Goal: Check status: Check status

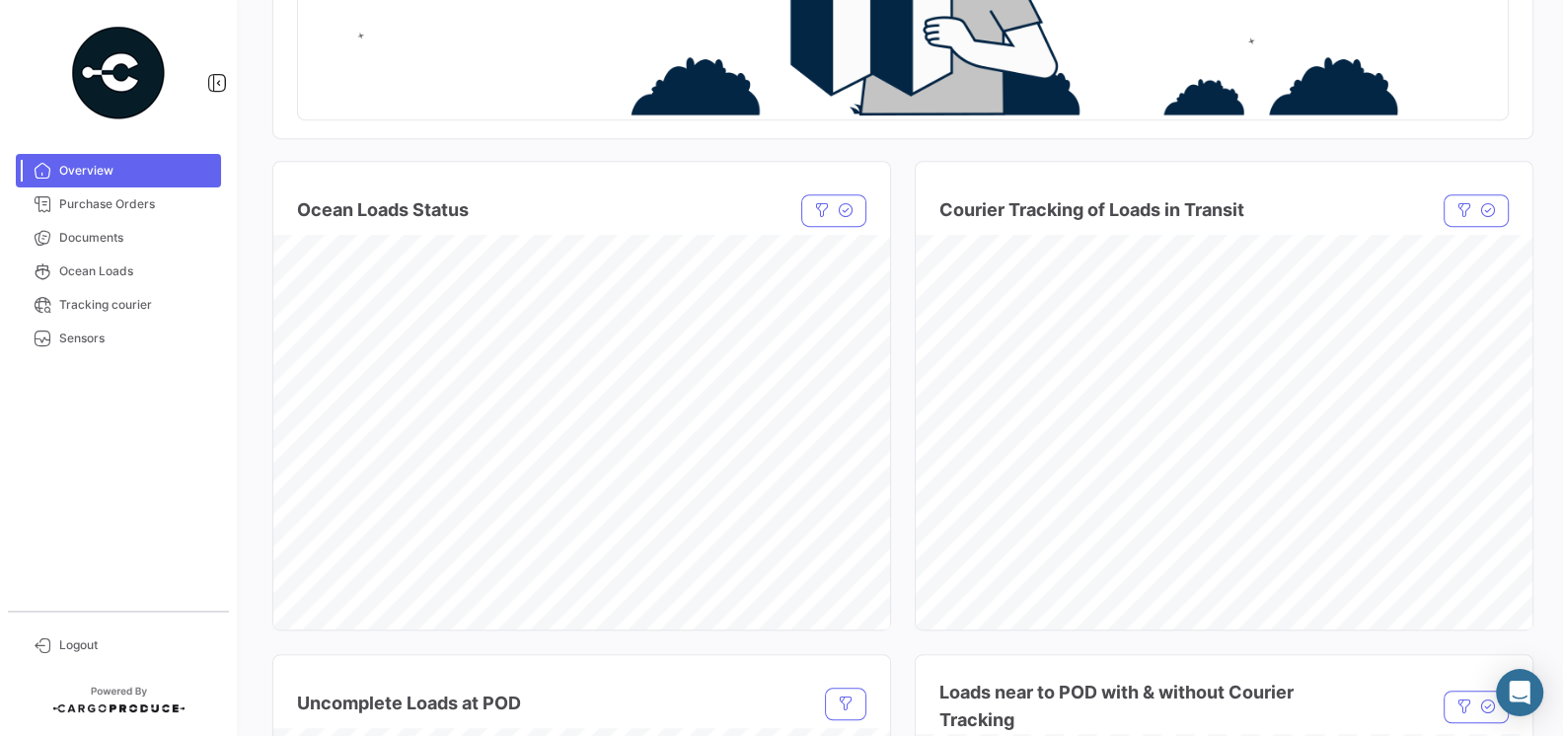
scroll to position [817, 0]
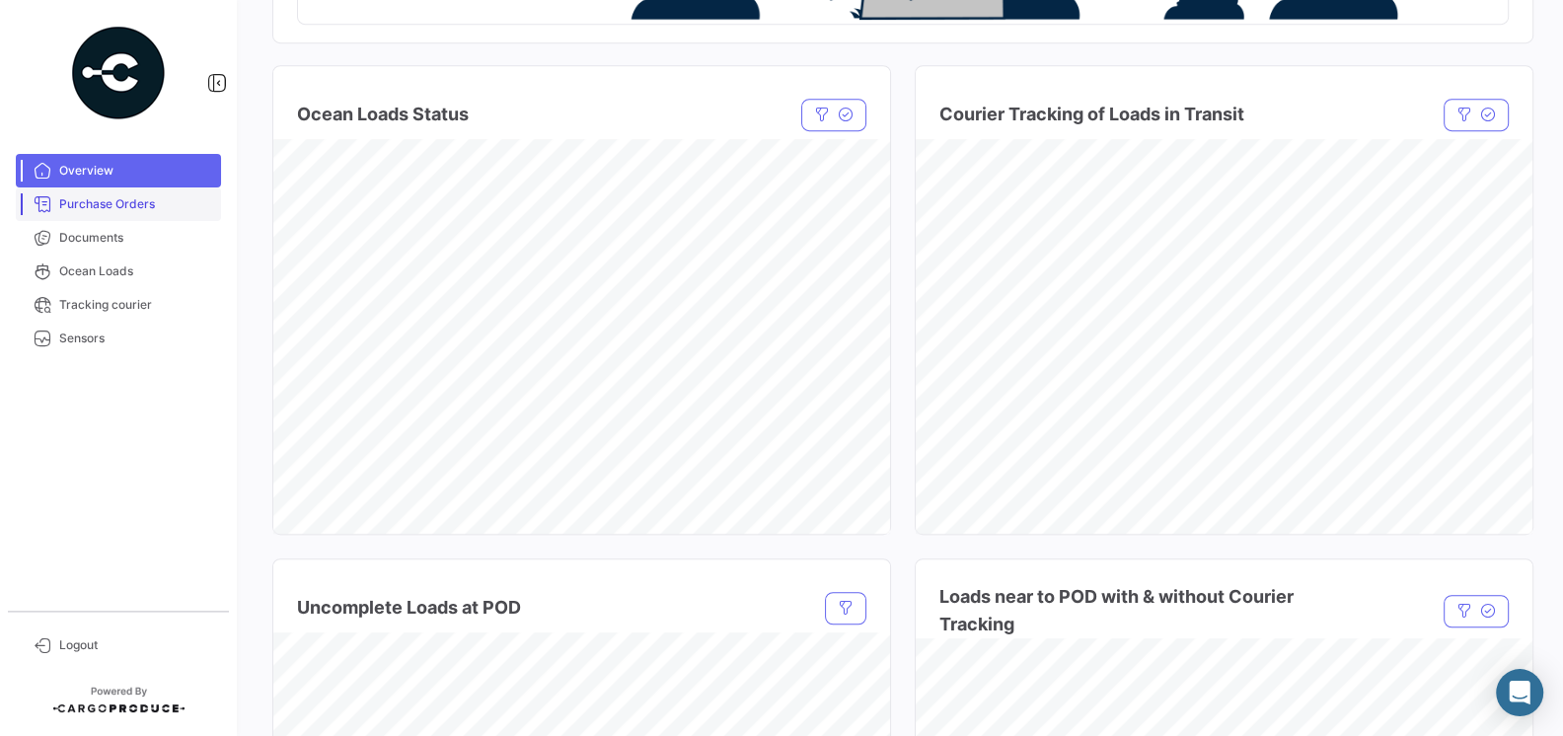
click at [135, 204] on span "Purchase Orders" at bounding box center [136, 204] width 154 height 18
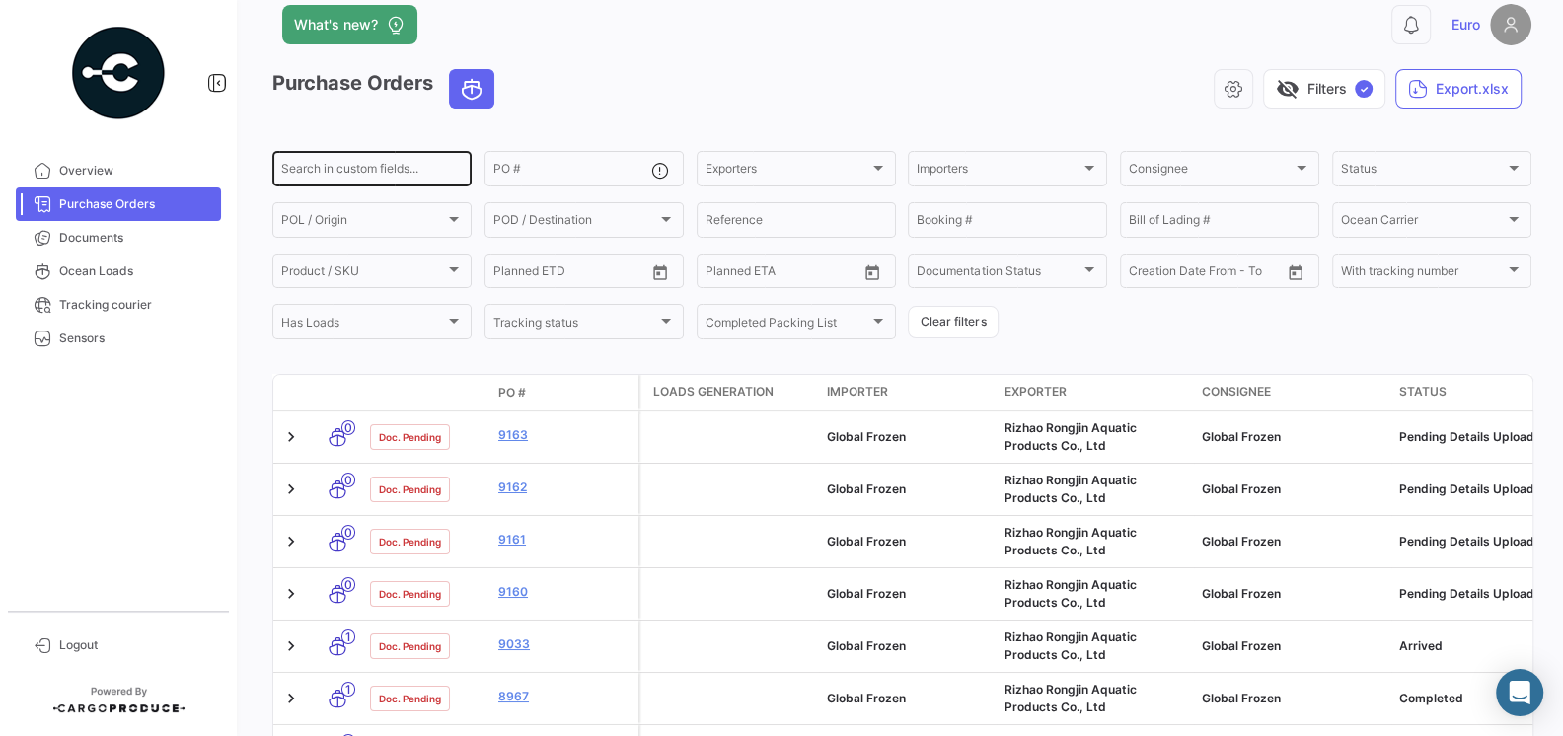
scroll to position [30, 0]
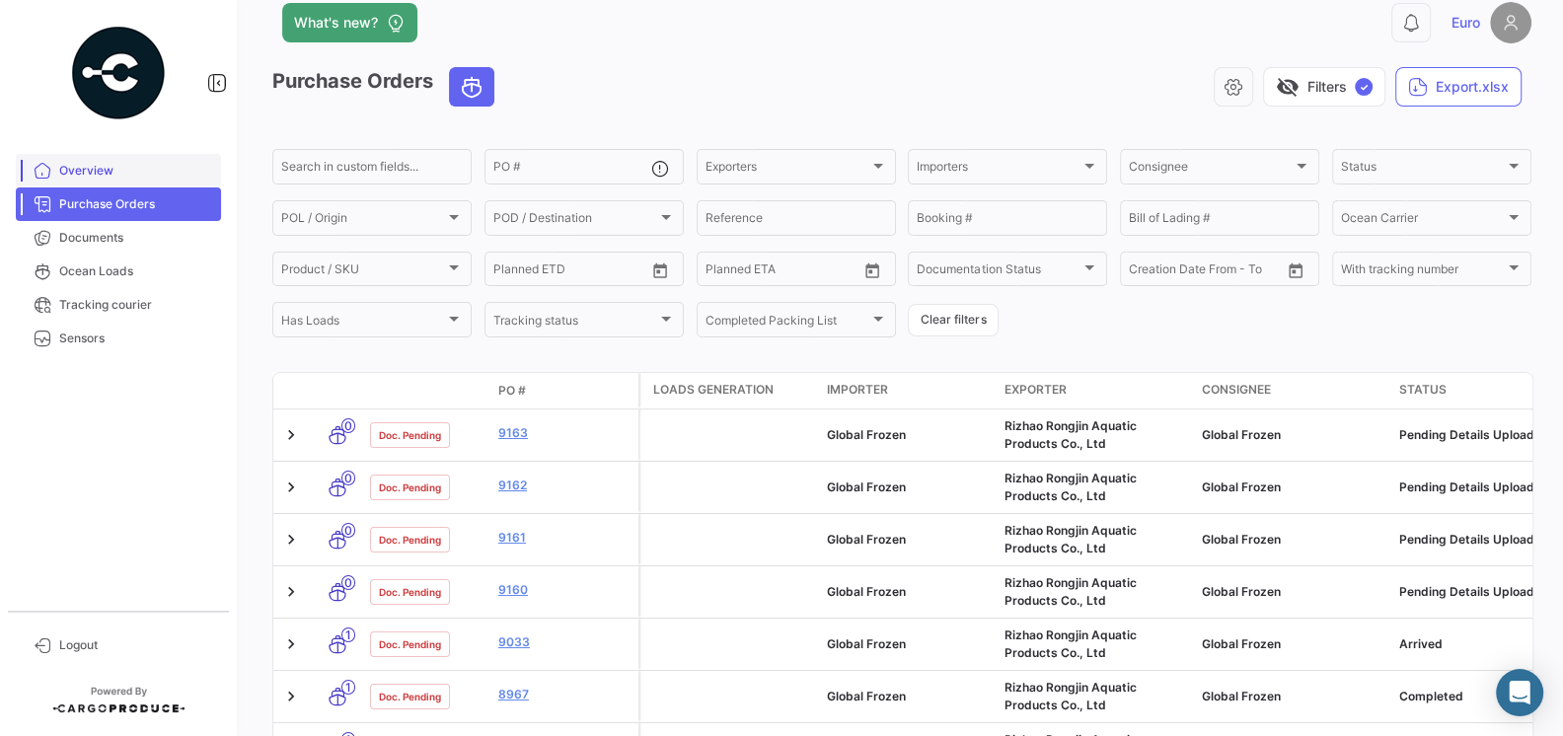
click at [91, 170] on span "Overview" at bounding box center [136, 171] width 154 height 18
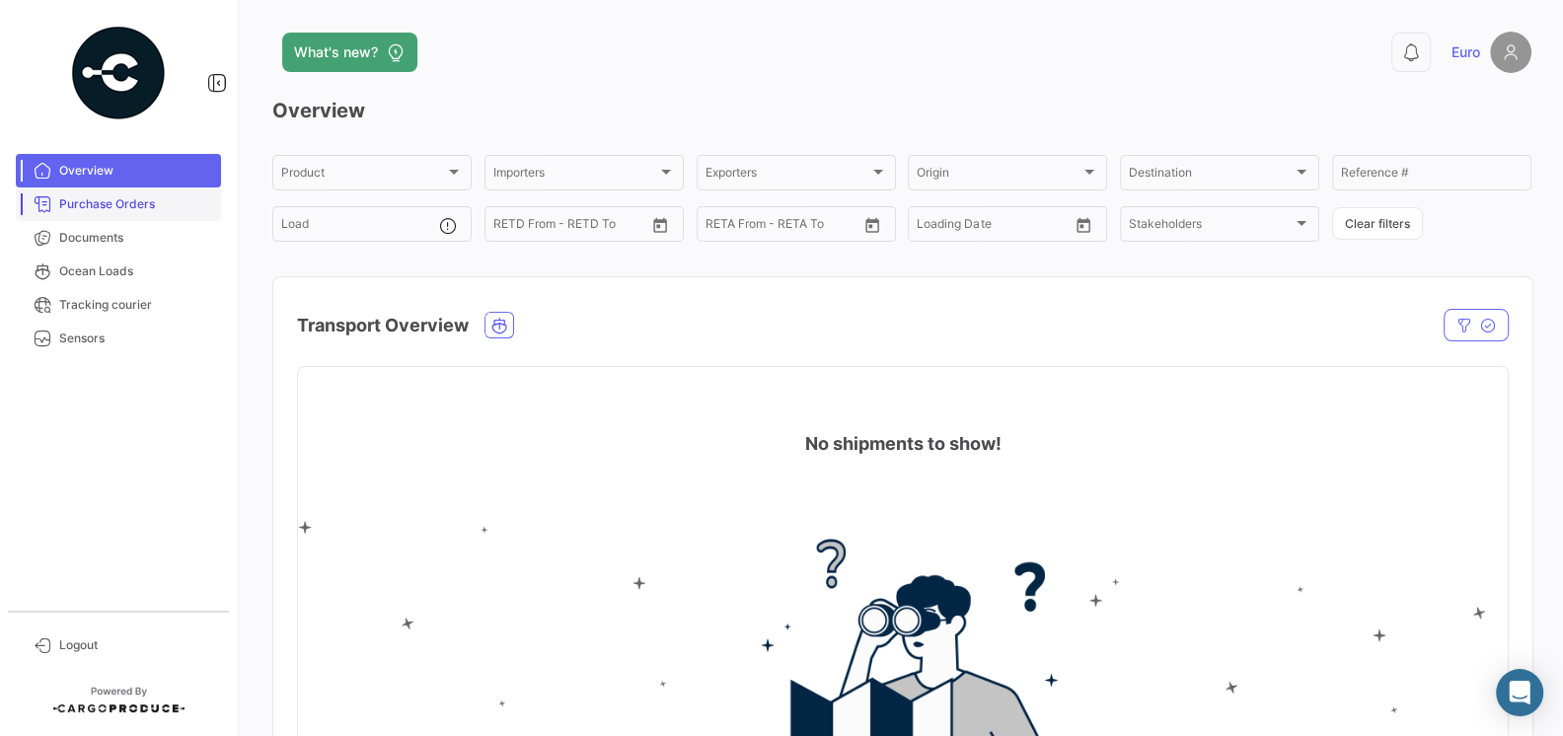
click at [127, 212] on span "Purchase Orders" at bounding box center [136, 204] width 154 height 18
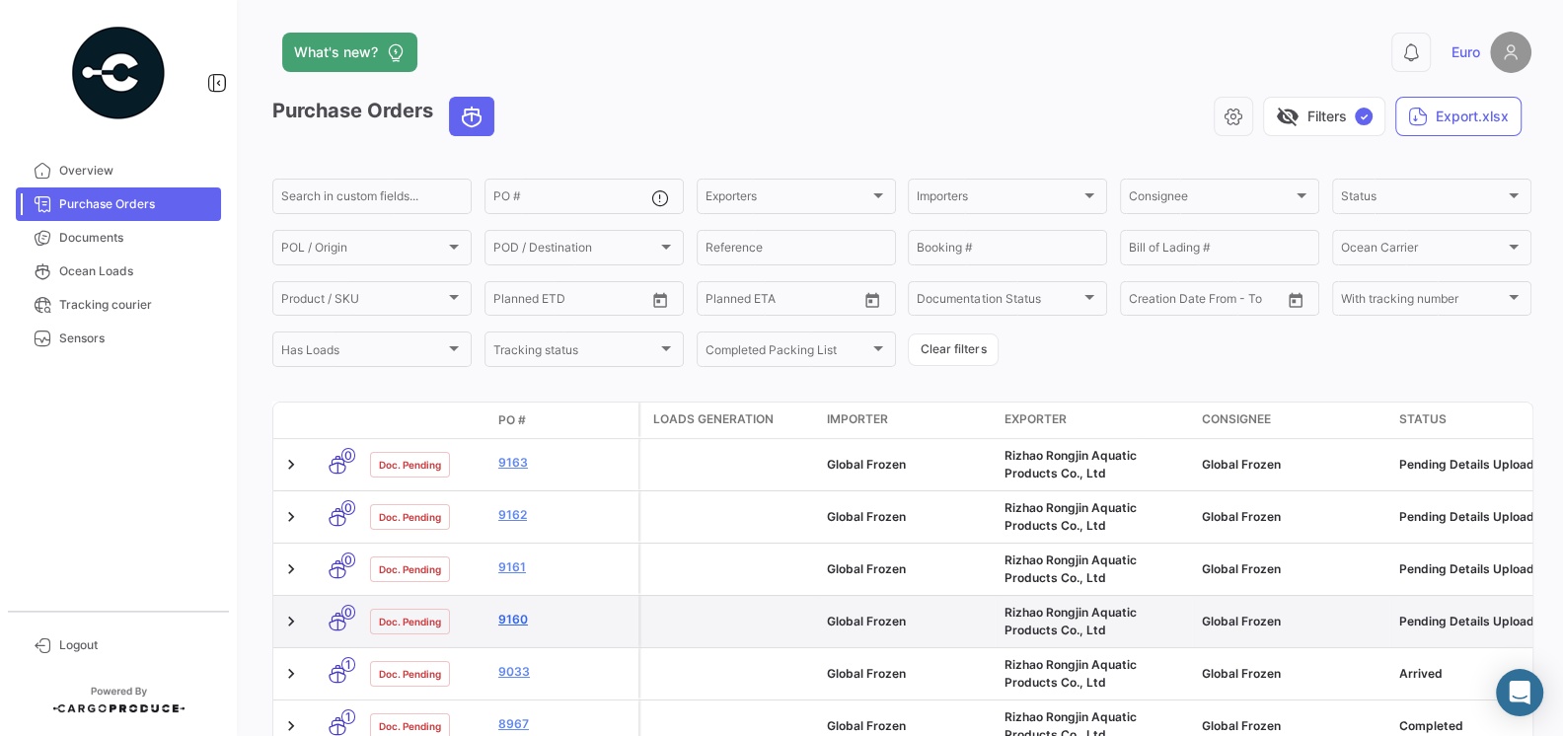
click at [521, 616] on link "9160" at bounding box center [564, 620] width 132 height 18
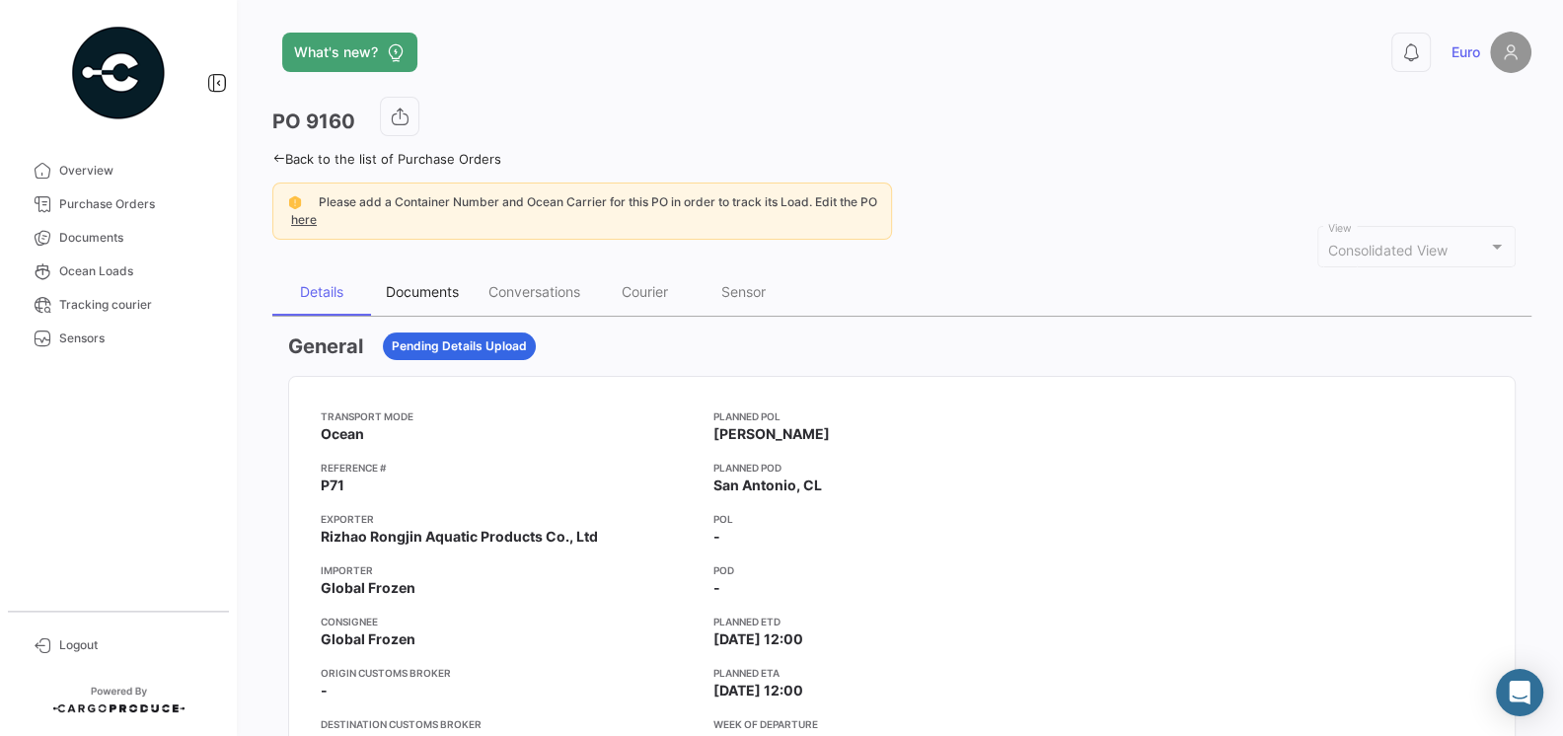
click at [426, 284] on div "Documents" at bounding box center [422, 291] width 73 height 17
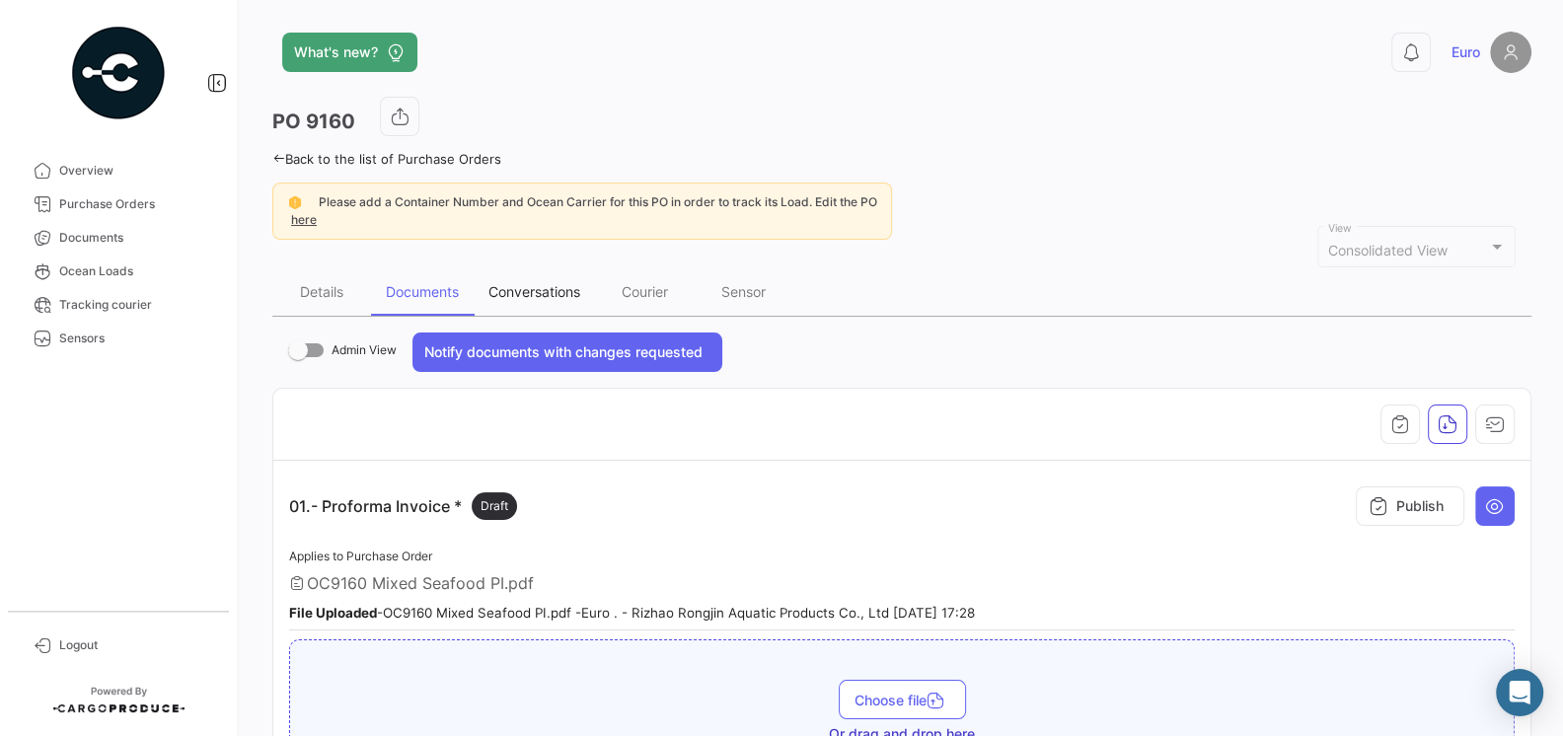
click at [511, 284] on div "Conversations" at bounding box center [535, 291] width 92 height 17
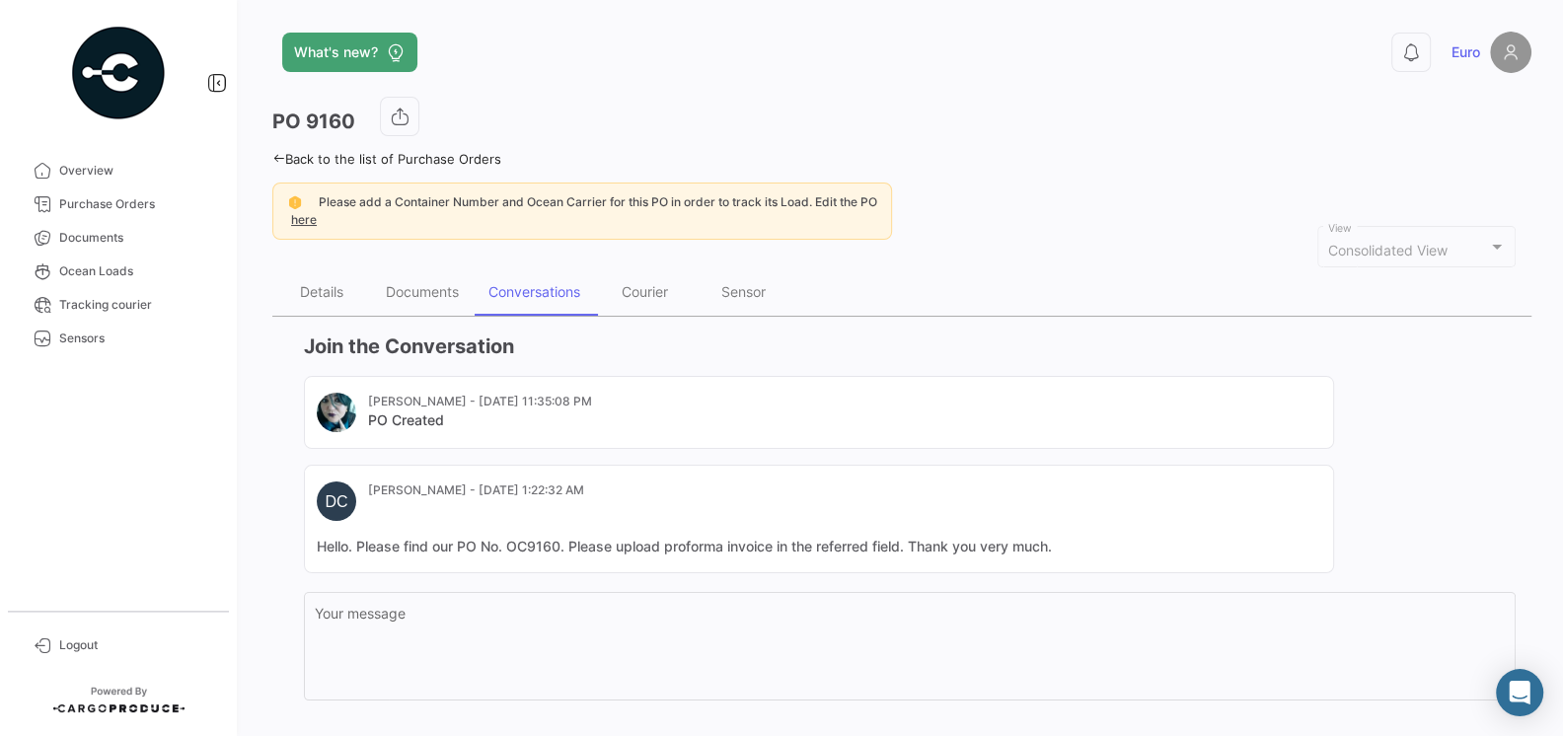
scroll to position [102, 0]
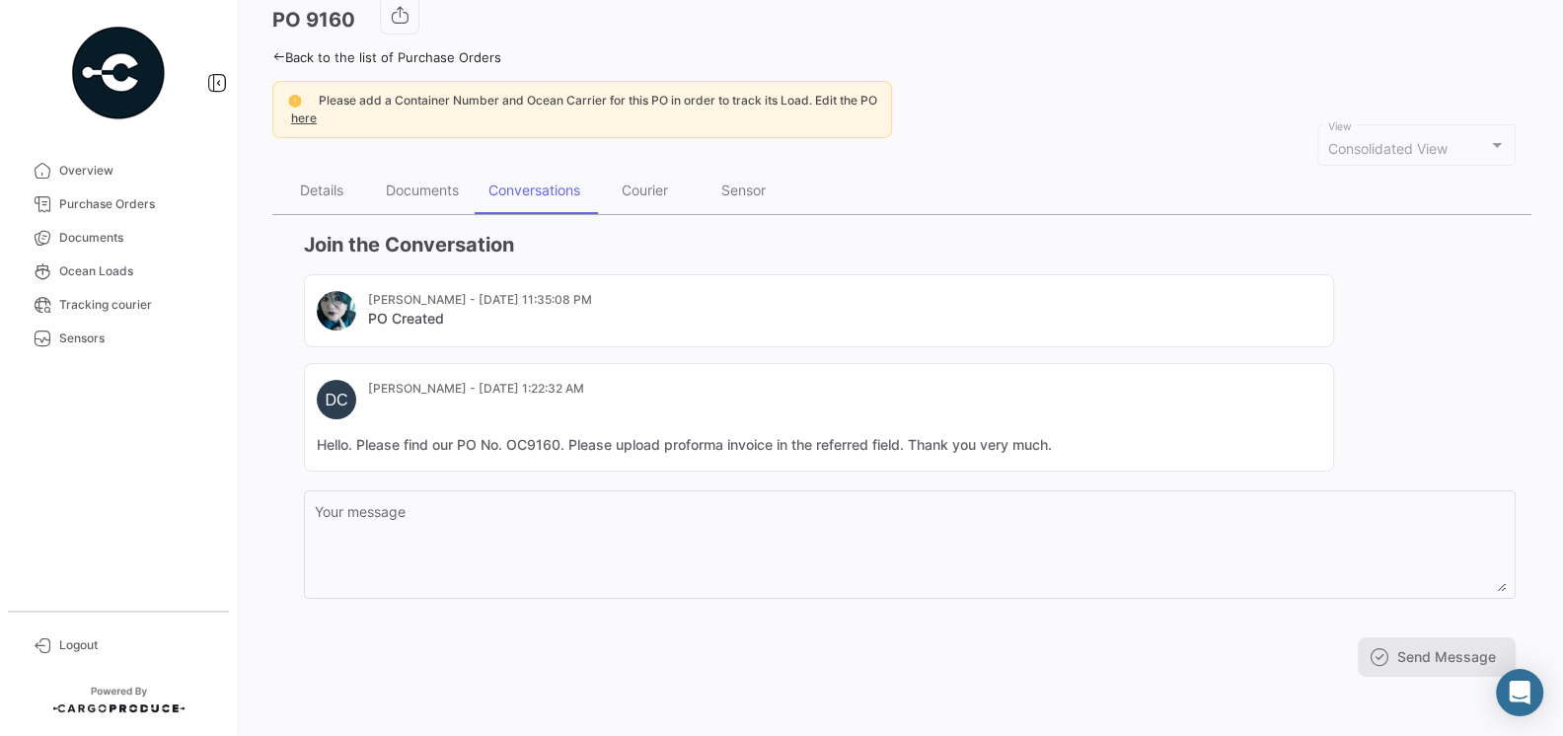
click at [762, 404] on mat-card-header "DC [PERSON_NAME] - [DATE] 1:22:32 AM" at bounding box center [819, 399] width 1005 height 39
